Goal: Task Accomplishment & Management: Manage account settings

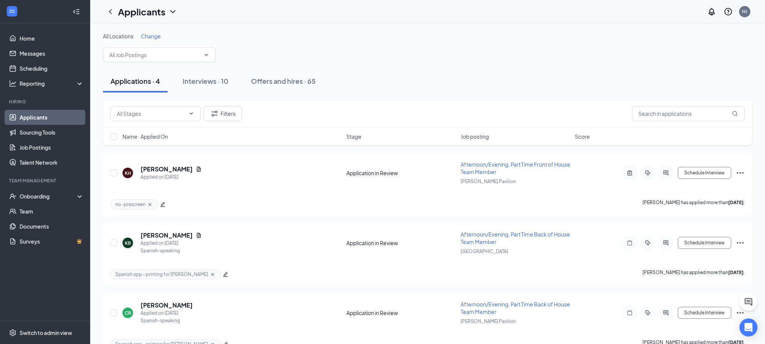
drag, startPoint x: 357, startPoint y: 53, endPoint x: 411, endPoint y: 126, distance: 90.2
click at [357, 54] on div "All Locations Change" at bounding box center [427, 47] width 649 height 30
click at [118, 80] on div "Applications · 4" at bounding box center [135, 80] width 50 height 9
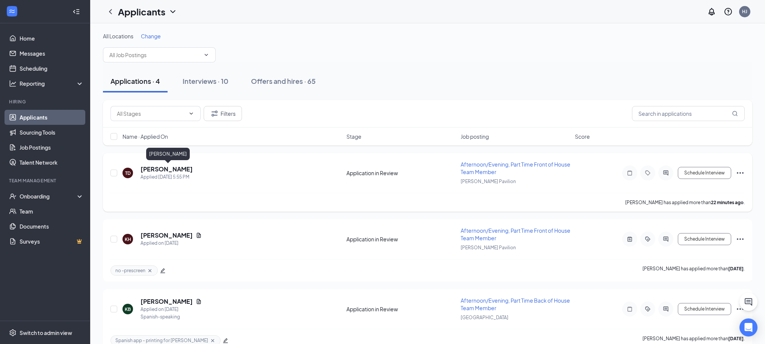
click at [163, 169] on h5 "[PERSON_NAME]" at bounding box center [166, 169] width 52 height 8
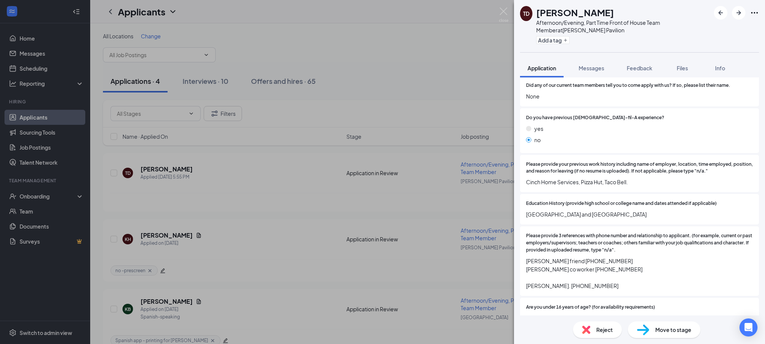
scroll to position [211, 0]
click at [558, 41] on button "Add a tag" at bounding box center [552, 40] width 33 height 8
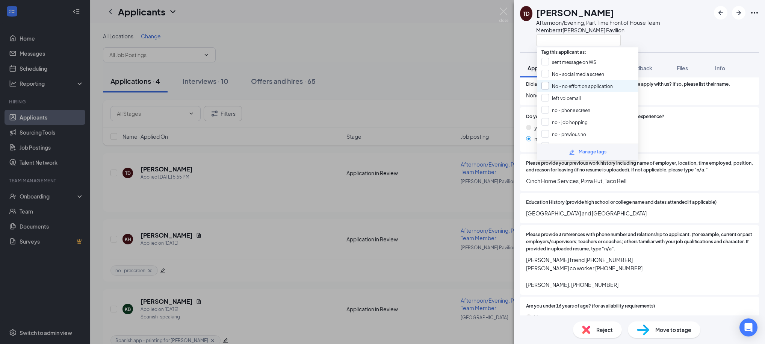
click at [549, 85] on input "No - no effort on application" at bounding box center [576, 86] width 71 height 8
checkbox input "true"
click at [670, 48] on div "[PERSON_NAME] [PERSON_NAME] Afternoon/Evening, Part Time Front of House Team Me…" at bounding box center [639, 26] width 251 height 52
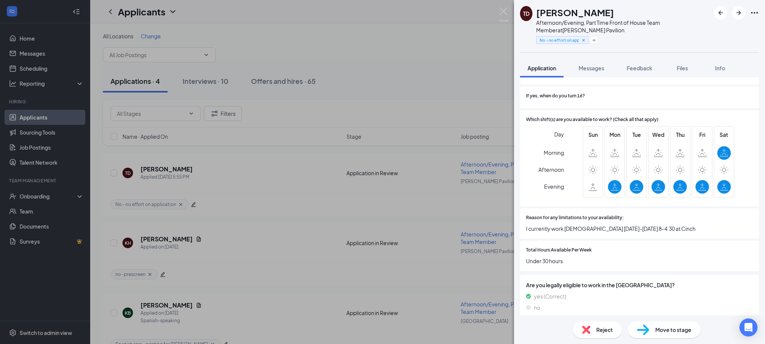
scroll to position [475, 0]
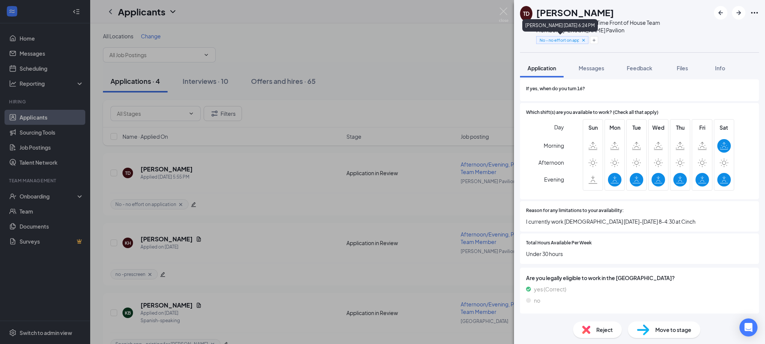
click at [584, 39] on icon "Cross" at bounding box center [583, 40] width 5 height 5
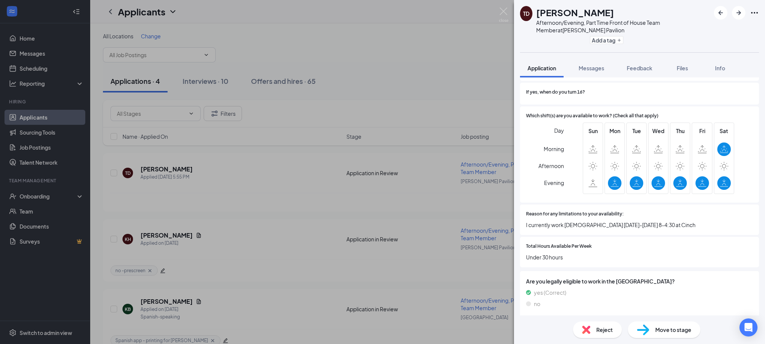
click at [465, 39] on div "[PERSON_NAME] [PERSON_NAME] Afternoon/Evening, Part Time Front of House Team Me…" at bounding box center [382, 172] width 765 height 344
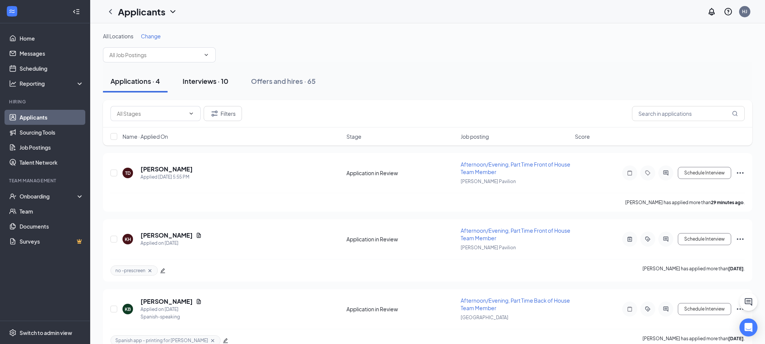
click at [204, 83] on div "Interviews · 10" at bounding box center [206, 80] width 46 height 9
